Goal: Complete application form: Complete application form

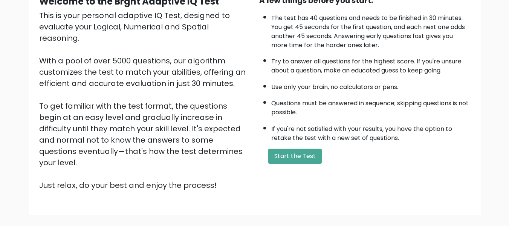
scroll to position [84, 0]
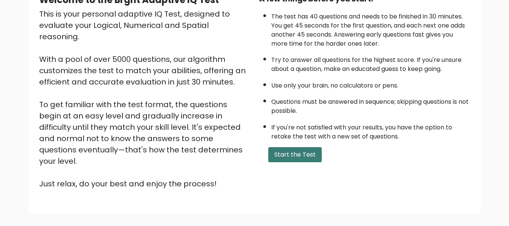
click at [284, 153] on button "Start the Test" at bounding box center [295, 154] width 54 height 15
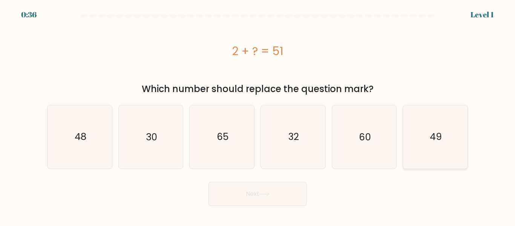
click at [435, 139] on text "49" at bounding box center [436, 136] width 12 height 13
click at [258, 115] on input "f. 49" at bounding box center [257, 114] width 0 height 2
radio input "true"
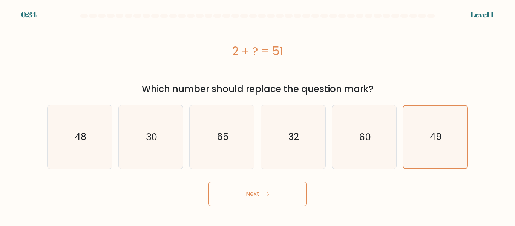
click at [267, 193] on icon at bounding box center [264, 194] width 10 height 4
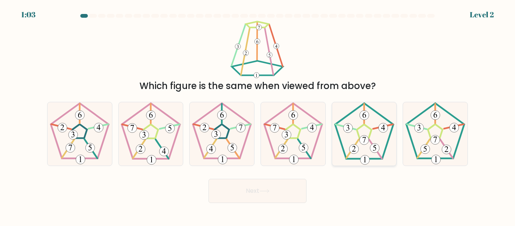
click at [358, 138] on icon at bounding box center [363, 133] width 63 height 63
click at [258, 115] on input "e." at bounding box center [257, 114] width 0 height 2
radio input "true"
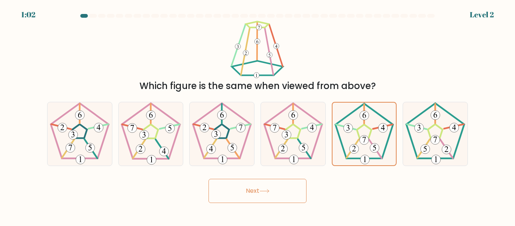
click at [264, 188] on button "Next" at bounding box center [257, 191] width 98 height 24
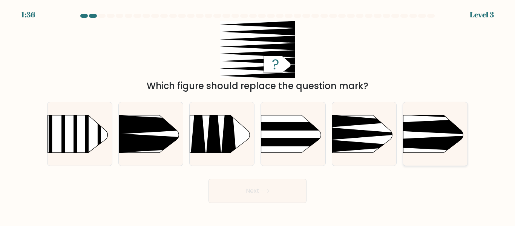
click at [427, 132] on rect at bounding box center [389, 100] width 167 height 127
click at [258, 115] on input "f." at bounding box center [257, 114] width 0 height 2
radio input "true"
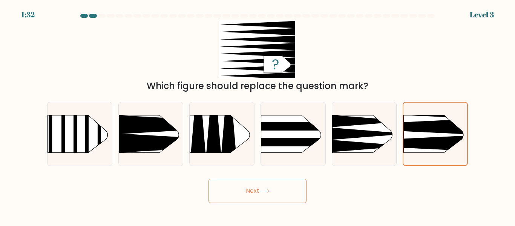
click at [263, 186] on button "Next" at bounding box center [257, 191] width 98 height 24
click at [263, 185] on button "Next" at bounding box center [257, 191] width 98 height 24
click at [279, 195] on button "Next" at bounding box center [257, 191] width 98 height 24
click at [367, 134] on icon at bounding box center [370, 133] width 77 height 12
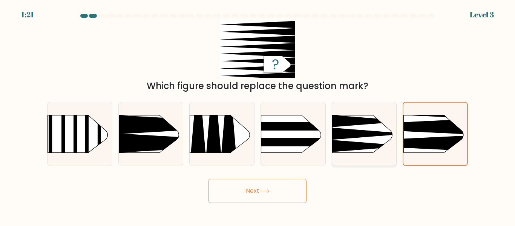
click at [258, 115] on input "e." at bounding box center [257, 114] width 0 height 2
radio input "true"
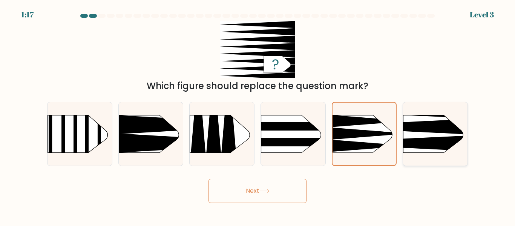
click at [431, 124] on icon at bounding box center [390, 127] width 168 height 16
click at [258, 115] on input "f." at bounding box center [257, 114] width 0 height 2
radio input "true"
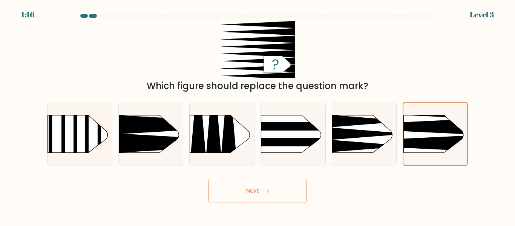
click at [281, 189] on button "Next" at bounding box center [257, 191] width 98 height 24
click at [260, 190] on button "Next" at bounding box center [257, 191] width 98 height 24
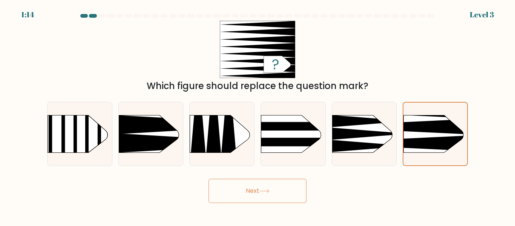
click at [260, 190] on button "Next" at bounding box center [257, 191] width 98 height 24
drag, startPoint x: 260, startPoint y: 190, endPoint x: 259, endPoint y: 198, distance: 8.3
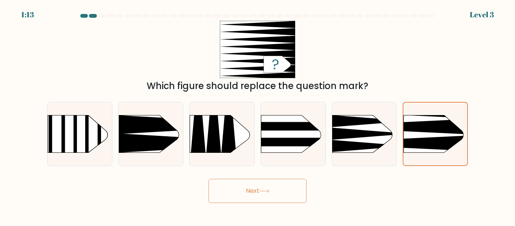
click at [259, 198] on button "Next" at bounding box center [257, 191] width 98 height 24
click at [279, 187] on button "Next" at bounding box center [257, 191] width 98 height 24
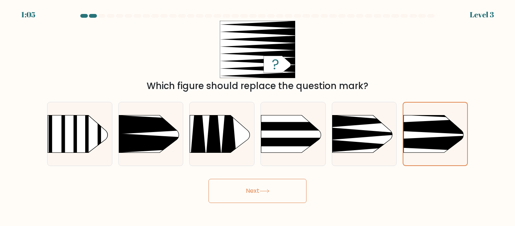
click at [279, 187] on button "Next" at bounding box center [257, 191] width 98 height 24
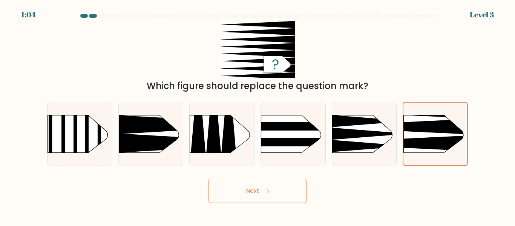
click at [279, 187] on button "Next" at bounding box center [257, 191] width 98 height 24
drag, startPoint x: 279, startPoint y: 187, endPoint x: 484, endPoint y: 100, distance: 222.6
click at [484, 100] on form "a." at bounding box center [257, 108] width 515 height 189
click at [444, 133] on icon at bounding box center [390, 127] width 166 height 16
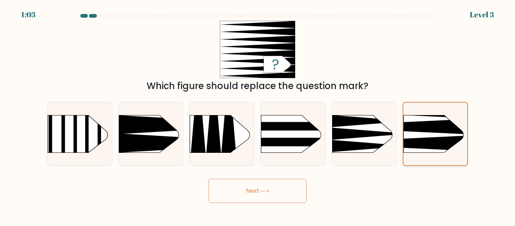
click at [258, 115] on input "f." at bounding box center [257, 114] width 0 height 2
click at [444, 133] on icon at bounding box center [390, 127] width 166 height 16
click at [258, 115] on input "f." at bounding box center [257, 114] width 0 height 2
click at [444, 133] on icon at bounding box center [390, 127] width 166 height 16
click at [258, 115] on input "f." at bounding box center [257, 114] width 0 height 2
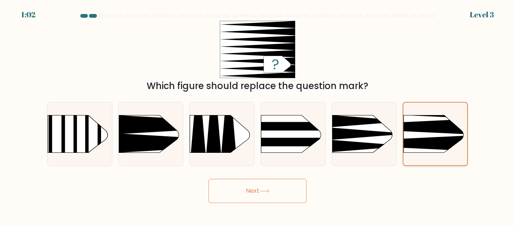
click at [444, 133] on icon at bounding box center [390, 127] width 166 height 16
click at [258, 115] on input "f." at bounding box center [257, 114] width 0 height 2
click at [444, 133] on icon at bounding box center [390, 127] width 166 height 16
click at [258, 115] on input "f." at bounding box center [257, 114] width 0 height 2
click at [282, 193] on button "Next" at bounding box center [257, 191] width 98 height 24
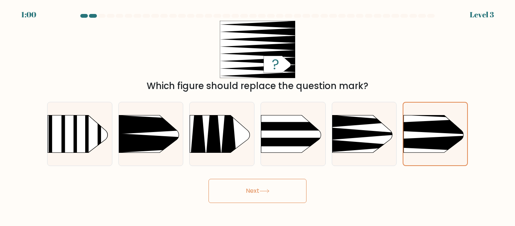
click at [282, 193] on button "Next" at bounding box center [257, 191] width 98 height 24
click at [150, 146] on icon at bounding box center [200, 143] width 168 height 20
click at [257, 115] on input "b." at bounding box center [257, 114] width 0 height 2
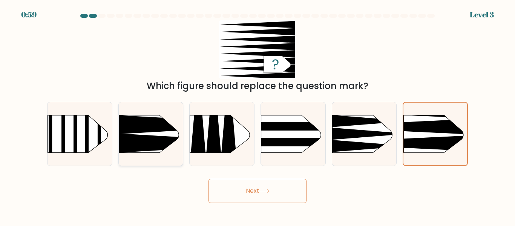
radio input "true"
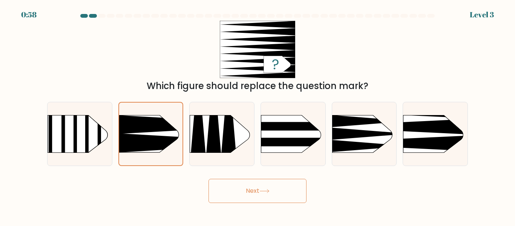
click at [225, 190] on button "Next" at bounding box center [257, 191] width 98 height 24
click at [438, 133] on icon at bounding box center [390, 127] width 168 height 16
click at [258, 115] on input "f." at bounding box center [257, 114] width 0 height 2
radio input "true"
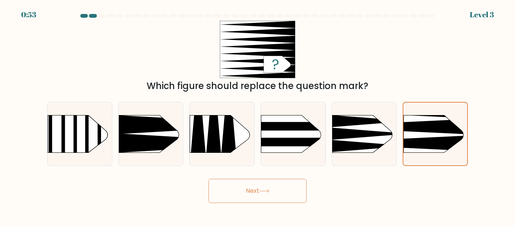
click at [269, 188] on button "Next" at bounding box center [257, 191] width 98 height 24
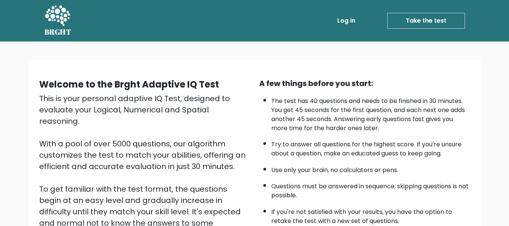
scroll to position [119, 0]
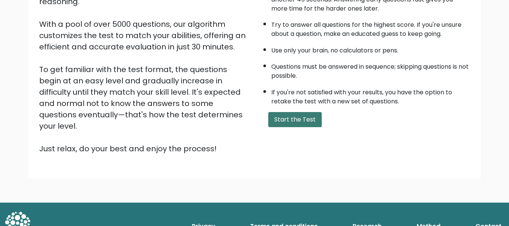
click at [296, 122] on button "Start the Test" at bounding box center [295, 119] width 54 height 15
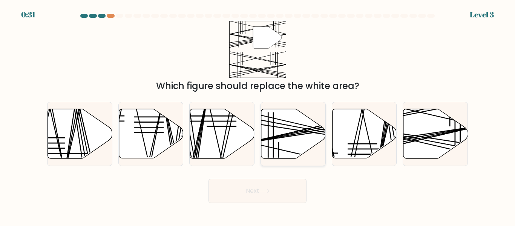
click at [296, 136] on icon at bounding box center [293, 133] width 64 height 49
click at [258, 115] on input "d." at bounding box center [257, 114] width 0 height 2
radio input "true"
click at [426, 121] on icon at bounding box center [435, 133] width 64 height 49
click at [258, 115] on input "f." at bounding box center [257, 114] width 0 height 2
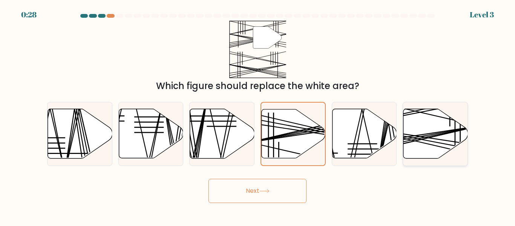
radio input "true"
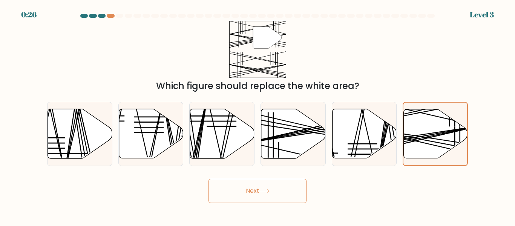
click at [264, 187] on button "Next" at bounding box center [257, 191] width 98 height 24
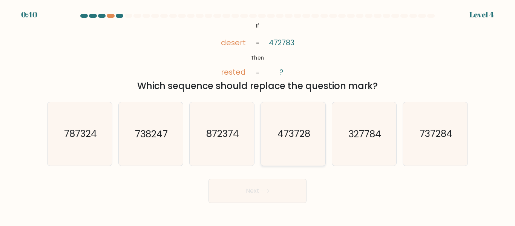
click at [300, 146] on icon "473728" at bounding box center [293, 133] width 63 height 63
click at [258, 115] on input "d. 473728" at bounding box center [257, 114] width 0 height 2
radio input "true"
click at [263, 193] on button "Next" at bounding box center [257, 191] width 98 height 24
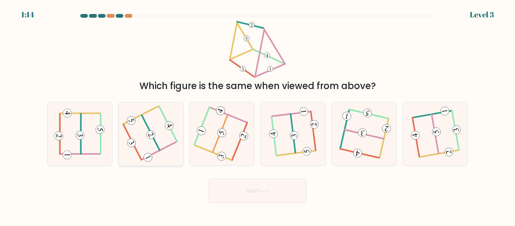
click at [144, 133] on icon at bounding box center [150, 134] width 49 height 51
click at [257, 115] on input "b." at bounding box center [257, 114] width 0 height 2
radio input "true"
click at [248, 185] on button "Next" at bounding box center [257, 191] width 98 height 24
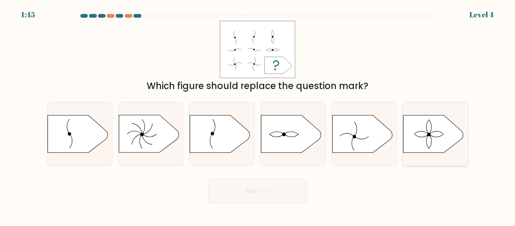
click at [446, 134] on icon at bounding box center [433, 134] width 60 height 38
click at [258, 115] on input "f." at bounding box center [257, 114] width 0 height 2
radio input "true"
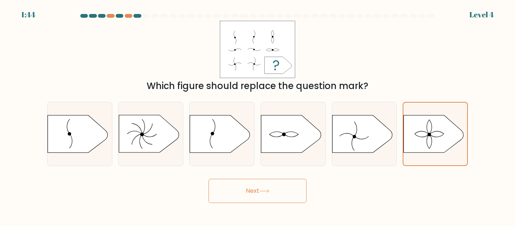
click at [270, 189] on icon at bounding box center [264, 191] width 10 height 4
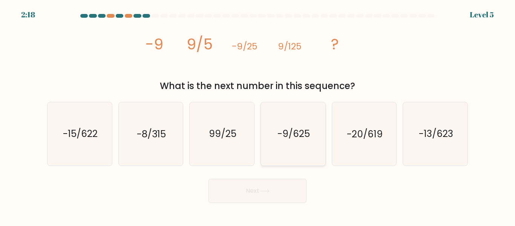
click at [304, 134] on text "-9/625" at bounding box center [293, 133] width 32 height 13
click at [258, 115] on input "d. -9/625" at bounding box center [257, 114] width 0 height 2
radio input "true"
click at [257, 190] on button "Next" at bounding box center [257, 191] width 98 height 24
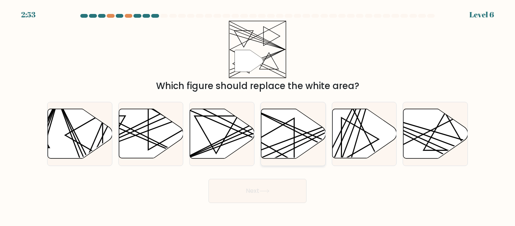
click at [280, 136] on icon at bounding box center [293, 133] width 64 height 49
click at [258, 115] on input "d." at bounding box center [257, 114] width 0 height 2
radio input "true"
click at [251, 191] on button "Next" at bounding box center [257, 191] width 98 height 24
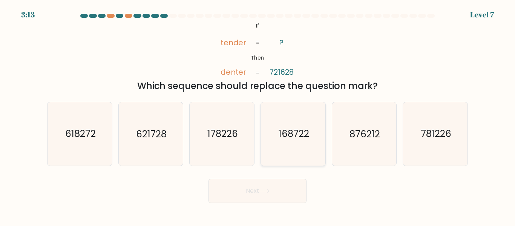
click at [300, 136] on text "168722" at bounding box center [293, 133] width 31 height 13
click at [258, 115] on input "d. 168722" at bounding box center [257, 114] width 0 height 2
radio input "true"
click at [156, 142] on icon "621728" at bounding box center [150, 133] width 63 height 63
click at [257, 115] on input "b. 621728" at bounding box center [257, 114] width 0 height 2
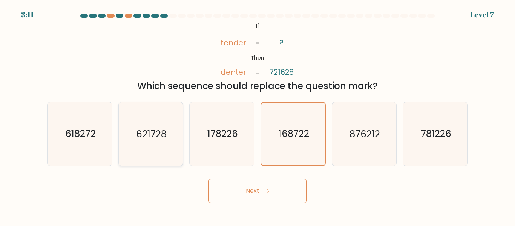
radio input "true"
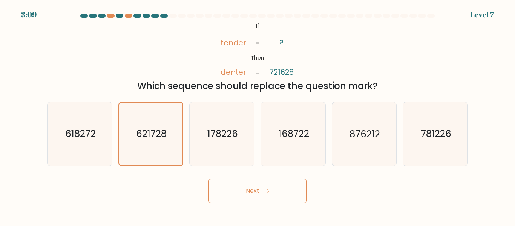
click at [270, 189] on icon at bounding box center [264, 191] width 10 height 4
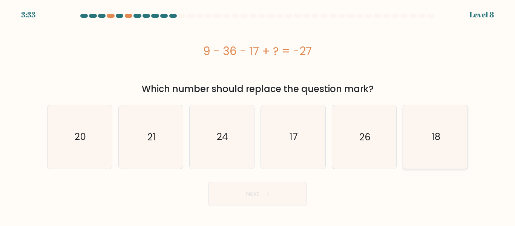
click at [450, 137] on icon "18" at bounding box center [435, 136] width 63 height 63
click at [258, 115] on input "f. 18" at bounding box center [257, 114] width 0 height 2
radio input "true"
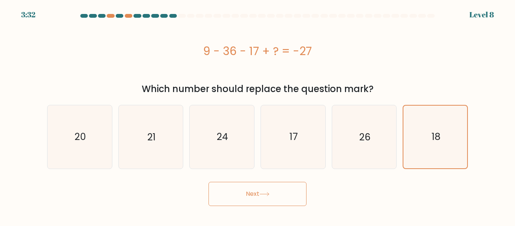
click at [257, 195] on button "Next" at bounding box center [257, 194] width 98 height 24
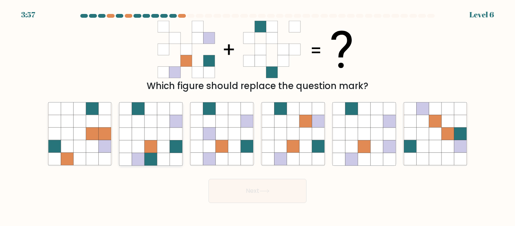
click at [162, 161] on icon at bounding box center [163, 159] width 12 height 12
click at [257, 115] on input "b." at bounding box center [257, 114] width 0 height 2
radio input "true"
click at [274, 193] on button "Next" at bounding box center [257, 191] width 98 height 24
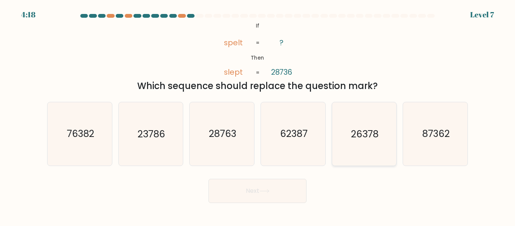
click at [366, 134] on text "26378" at bounding box center [365, 133] width 28 height 13
click at [258, 115] on input "e. 26378" at bounding box center [257, 114] width 0 height 2
radio input "true"
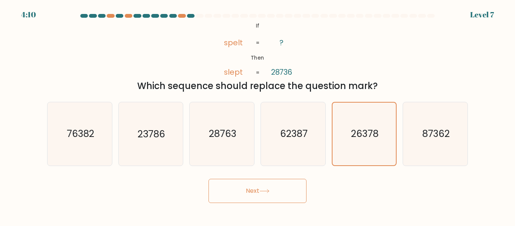
click at [268, 184] on button "Next" at bounding box center [257, 191] width 98 height 24
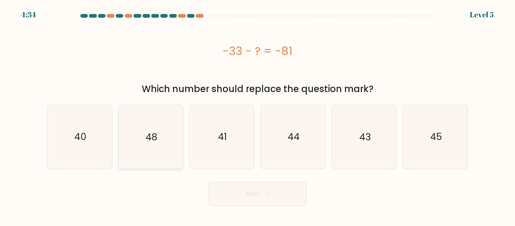
click at [158, 147] on icon "48" at bounding box center [150, 136] width 63 height 63
click at [257, 115] on input "b. 48" at bounding box center [257, 114] width 0 height 2
radio input "true"
click at [243, 191] on button "Next" at bounding box center [257, 194] width 98 height 24
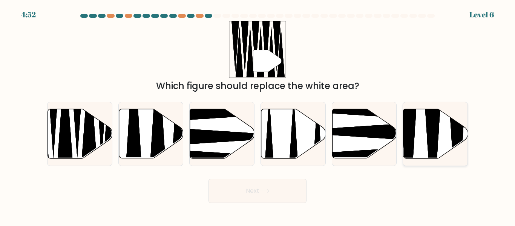
click at [437, 135] on icon at bounding box center [432, 160] width 17 height 128
click at [258, 115] on input "f." at bounding box center [257, 114] width 0 height 2
radio input "true"
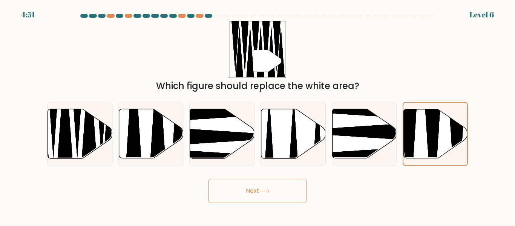
click at [292, 188] on button "Next" at bounding box center [257, 191] width 98 height 24
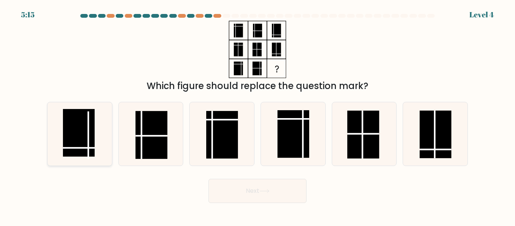
click at [63, 134] on icon at bounding box center [79, 133] width 63 height 63
click at [257, 115] on input "a." at bounding box center [257, 114] width 0 height 2
radio input "true"
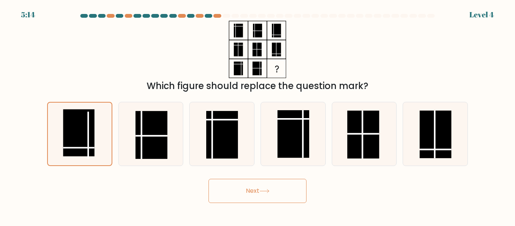
click at [241, 195] on button "Next" at bounding box center [257, 191] width 98 height 24
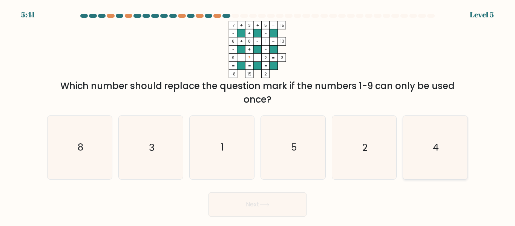
click at [440, 143] on icon "4" at bounding box center [435, 147] width 63 height 63
click at [258, 115] on input "f. 4" at bounding box center [257, 114] width 0 height 2
radio input "true"
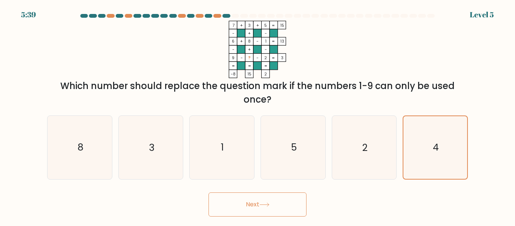
click at [265, 203] on icon at bounding box center [264, 204] width 10 height 4
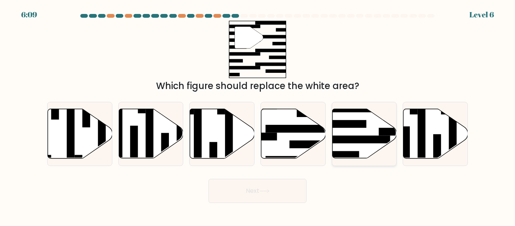
click at [359, 143] on rect at bounding box center [355, 140] width 70 height 8
click at [258, 115] on input "e." at bounding box center [257, 114] width 0 height 2
radio input "true"
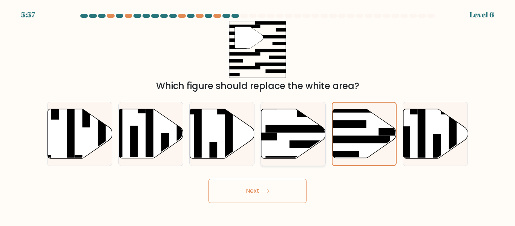
click at [286, 152] on icon at bounding box center [293, 133] width 64 height 49
click at [258, 115] on input "d." at bounding box center [257, 114] width 0 height 2
radio input "true"
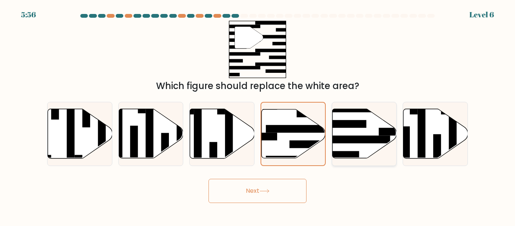
click at [365, 130] on icon at bounding box center [364, 133] width 64 height 49
click at [258, 115] on input "e." at bounding box center [257, 114] width 0 height 2
radio input "true"
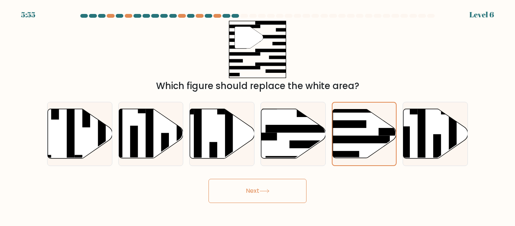
click at [279, 191] on button "Next" at bounding box center [257, 191] width 98 height 24
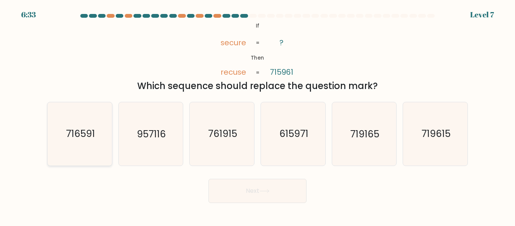
click at [78, 130] on text "716591" at bounding box center [80, 133] width 29 height 13
click at [257, 115] on input "a. 716591" at bounding box center [257, 114] width 0 height 2
radio input "true"
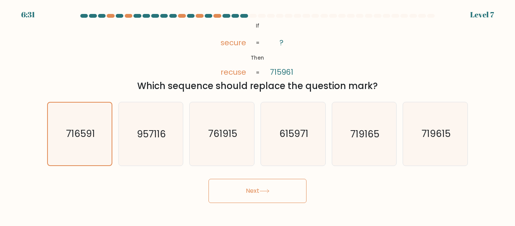
click at [247, 189] on button "Next" at bounding box center [257, 191] width 98 height 24
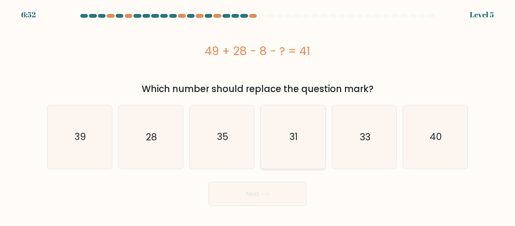
click at [302, 136] on icon "31" at bounding box center [293, 136] width 63 height 63
click at [258, 115] on input "d. 31" at bounding box center [257, 114] width 0 height 2
radio input "true"
click at [153, 124] on icon "28" at bounding box center [150, 136] width 63 height 63
click at [257, 115] on input "b. 28" at bounding box center [257, 114] width 0 height 2
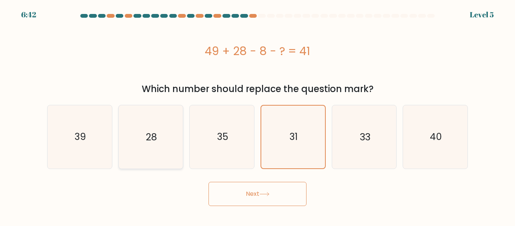
radio input "true"
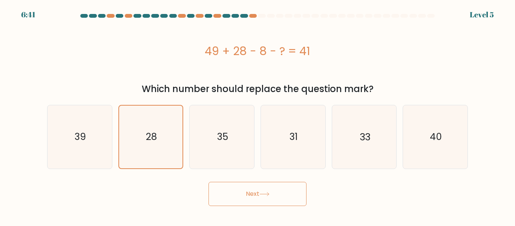
click at [267, 196] on icon at bounding box center [264, 194] width 10 height 4
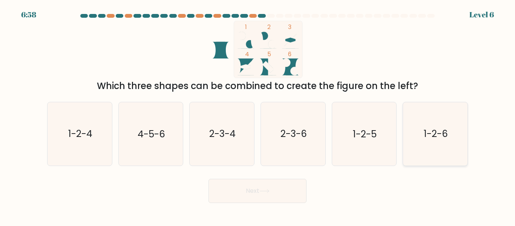
click at [445, 136] on text "1-2-6" at bounding box center [436, 133] width 24 height 13
click at [258, 115] on input "f. 1-2-6" at bounding box center [257, 114] width 0 height 2
radio input "true"
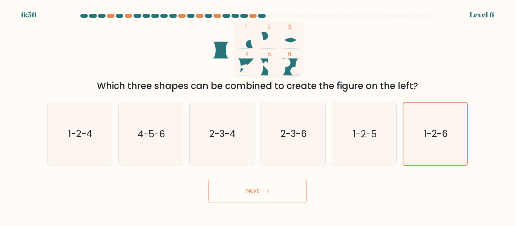
click at [275, 190] on button "Next" at bounding box center [257, 191] width 98 height 24
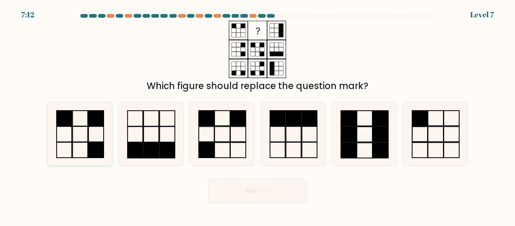
click at [79, 130] on icon at bounding box center [79, 133] width 63 height 63
click at [257, 115] on input "a." at bounding box center [257, 114] width 0 height 2
radio input "true"
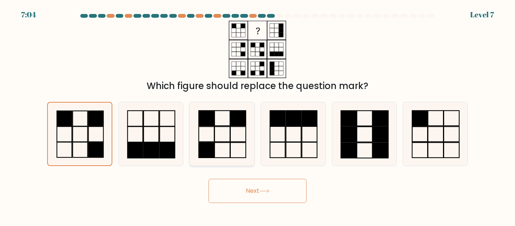
click at [221, 136] on icon at bounding box center [221, 133] width 63 height 63
click at [257, 115] on input "c." at bounding box center [257, 114] width 0 height 2
radio input "true"
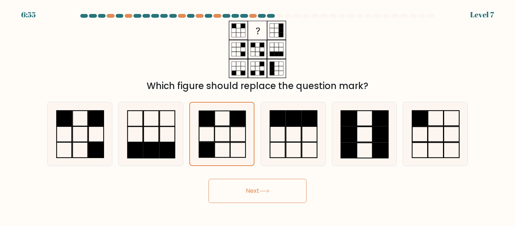
click at [270, 186] on button "Next" at bounding box center [257, 191] width 98 height 24
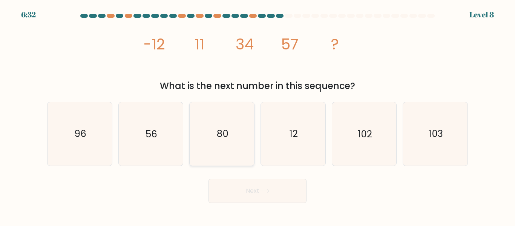
click at [238, 108] on icon "80" at bounding box center [221, 133] width 63 height 63
click at [257, 113] on input "c. 80" at bounding box center [257, 114] width 0 height 2
radio input "true"
click at [247, 188] on button "Next" at bounding box center [257, 191] width 98 height 24
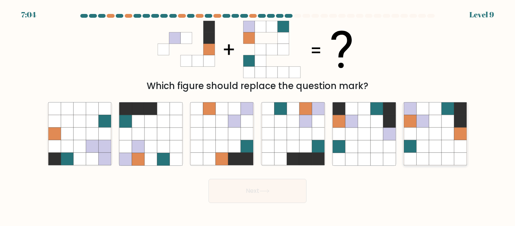
click at [465, 128] on icon at bounding box center [460, 133] width 12 height 12
click at [258, 115] on input "f." at bounding box center [257, 114] width 0 height 2
radio input "true"
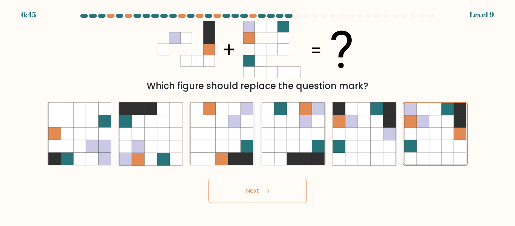
click at [263, 191] on icon at bounding box center [264, 191] width 10 height 4
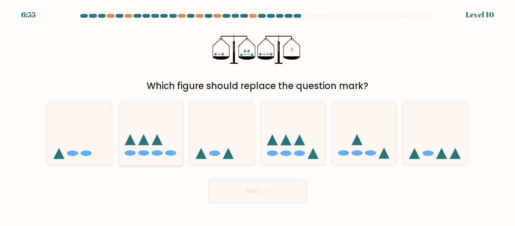
click at [167, 124] on icon at bounding box center [151, 133] width 64 height 53
click at [257, 115] on input "b." at bounding box center [257, 114] width 0 height 2
radio input "true"
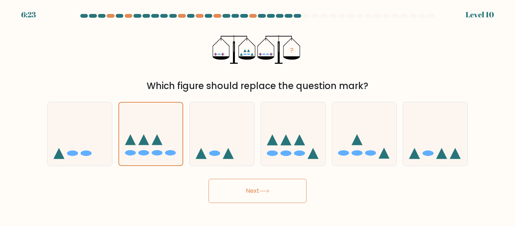
click at [277, 187] on button "Next" at bounding box center [257, 191] width 98 height 24
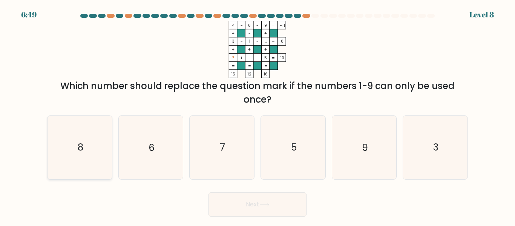
click at [91, 148] on icon "8" at bounding box center [79, 147] width 63 height 63
click at [257, 115] on input "a. 8" at bounding box center [257, 114] width 0 height 2
radio input "true"
click at [249, 200] on button "Next" at bounding box center [257, 204] width 98 height 24
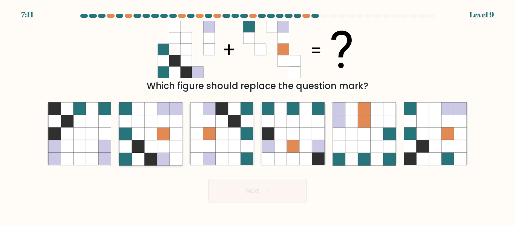
click at [170, 140] on icon at bounding box center [176, 133] width 12 height 12
click at [257, 115] on input "b." at bounding box center [257, 114] width 0 height 2
radio input "true"
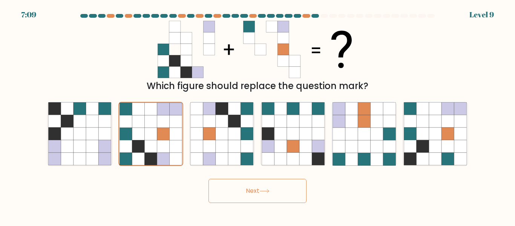
click at [259, 189] on button "Next" at bounding box center [257, 191] width 98 height 24
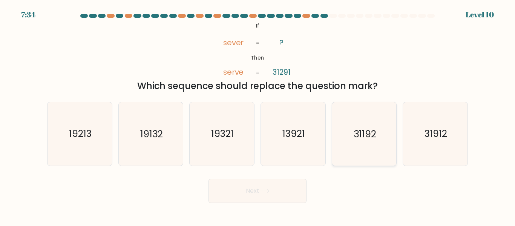
click at [353, 141] on icon "31192" at bounding box center [363, 133] width 63 height 63
click at [258, 115] on input "e. 31192" at bounding box center [257, 114] width 0 height 2
radio input "true"
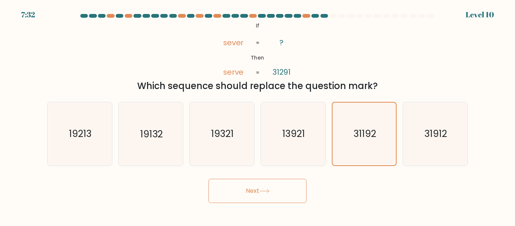
click at [263, 179] on button "Next" at bounding box center [257, 191] width 98 height 24
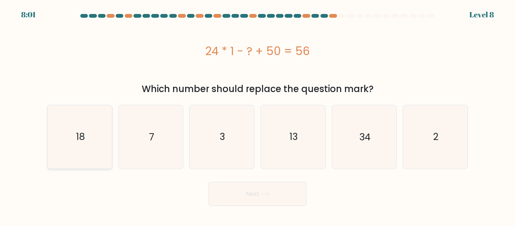
click at [86, 152] on icon "18" at bounding box center [79, 136] width 63 height 63
click at [257, 115] on input "a. 18" at bounding box center [257, 114] width 0 height 2
radio input "true"
click at [249, 193] on button "Next" at bounding box center [257, 194] width 98 height 24
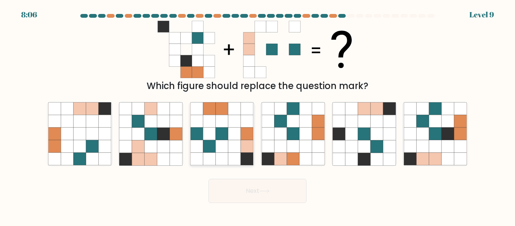
click at [214, 157] on icon at bounding box center [209, 159] width 12 height 12
click at [257, 115] on input "c." at bounding box center [257, 114] width 0 height 2
radio input "true"
click at [239, 188] on button "Next" at bounding box center [257, 191] width 98 height 24
